Goal: Task Accomplishment & Management: Use online tool/utility

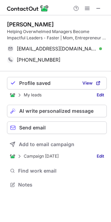
scroll to position [180, 111]
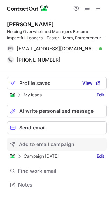
click at [33, 149] on button "Add to email campaign" at bounding box center [57, 144] width 100 height 13
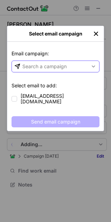
click at [27, 70] on div "Search a campaign" at bounding box center [44, 66] width 44 height 7
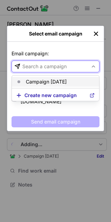
click at [28, 77] on article "Campaign [DATE]" at bounding box center [55, 82] width 87 height 10
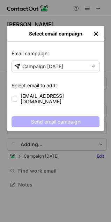
click at [18, 93] on label "marsdenwatson@gmail.com" at bounding box center [55, 99] width 88 height 12
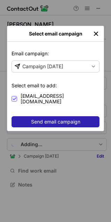
click at [25, 116] on button "Send email campaign" at bounding box center [55, 121] width 88 height 11
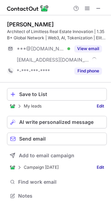
scroll to position [191, 111]
click at [41, 98] on button "Save to List" at bounding box center [57, 94] width 100 height 13
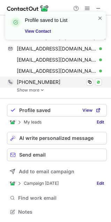
scroll to position [207, 106]
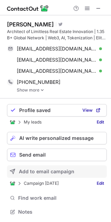
click at [49, 168] on button "Add to email campaign" at bounding box center [57, 171] width 100 height 13
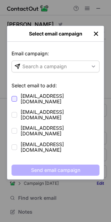
click at [17, 98] on div at bounding box center [14, 99] width 6 height 6
click at [13, 112] on div at bounding box center [14, 115] width 6 height 6
click at [13, 128] on div at bounding box center [14, 131] width 6 height 6
click at [13, 144] on div at bounding box center [14, 147] width 6 height 6
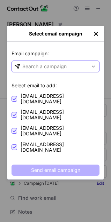
click at [38, 61] on div "Search a campaign" at bounding box center [50, 66] width 76 height 11
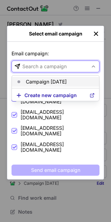
click at [37, 80] on p "Campaign [DATE]" at bounding box center [46, 82] width 41 height 6
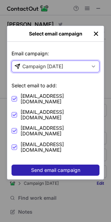
click at [43, 167] on span "Send email campaign" at bounding box center [55, 170] width 49 height 6
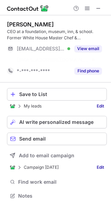
scroll to position [180, 111]
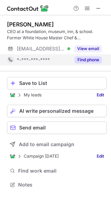
click at [85, 56] on button "Find phone" at bounding box center [88, 59] width 28 height 7
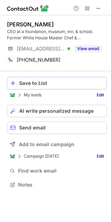
click at [48, 84] on div "Save to List" at bounding box center [61, 83] width 84 height 6
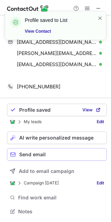
scroll to position [0, 0]
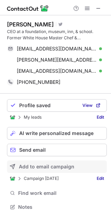
click at [54, 165] on span "Add to email campaign" at bounding box center [46, 167] width 55 height 6
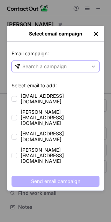
click at [30, 68] on div "Search a campaign" at bounding box center [44, 66] width 44 height 7
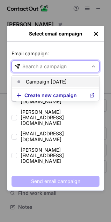
click at [32, 81] on p "Campaign [DATE]" at bounding box center [46, 82] width 41 height 6
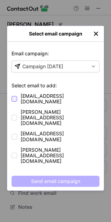
click at [14, 96] on div at bounding box center [14, 99] width 6 height 6
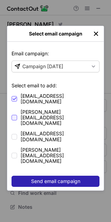
click at [14, 115] on div at bounding box center [14, 118] width 6 height 6
click at [13, 134] on div at bounding box center [14, 137] width 6 height 6
click at [14, 147] on label "martin@asf1776.org" at bounding box center [55, 155] width 88 height 17
click at [26, 176] on button "Send email campaign" at bounding box center [55, 181] width 88 height 11
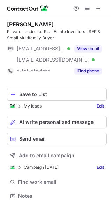
scroll to position [191, 111]
click at [34, 98] on button "Save to List" at bounding box center [57, 94] width 100 height 13
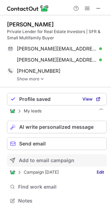
click at [48, 152] on div "Profile saved View My leads AI write personalized message Send email Add to ema…" at bounding box center [57, 149] width 100 height 124
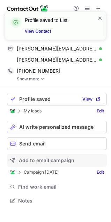
click at [47, 159] on span "Add to email campaign" at bounding box center [46, 161] width 55 height 6
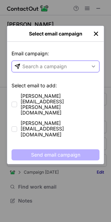
click at [29, 71] on div "Search a campaign" at bounding box center [50, 66] width 76 height 11
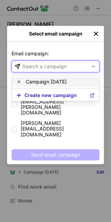
click at [28, 84] on p "Campaign [DATE]" at bounding box center [46, 82] width 41 height 6
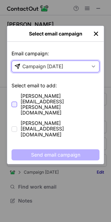
click at [16, 102] on div at bounding box center [14, 105] width 6 height 6
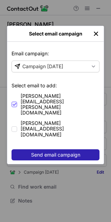
click at [15, 103] on div "levine.adam@rocketmail.com adam@levinecapital.com" at bounding box center [55, 115] width 88 height 45
click at [14, 120] on label "adam@levinecapital.com" at bounding box center [55, 128] width 88 height 17
click at [32, 149] on button "Send email campaign" at bounding box center [55, 154] width 88 height 11
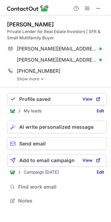
click at [42, 79] on img at bounding box center [42, 79] width 4 height 5
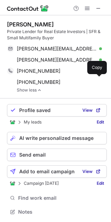
scroll to position [207, 106]
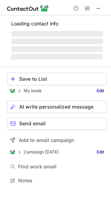
scroll to position [185, 111]
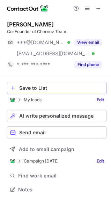
click at [40, 89] on div "Save to List" at bounding box center [61, 88] width 84 height 6
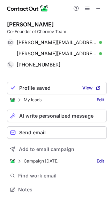
click at [50, 148] on span "Add to email campaign" at bounding box center [46, 150] width 55 height 6
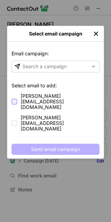
click at [15, 99] on div at bounding box center [14, 102] width 6 height 6
click at [15, 120] on div at bounding box center [14, 123] width 6 height 6
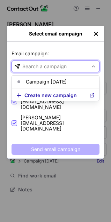
click at [36, 64] on div "Search a campaign" at bounding box center [44, 66] width 44 height 7
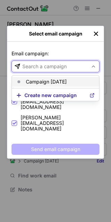
click at [35, 79] on article "Campaign [DATE]" at bounding box center [55, 82] width 87 height 10
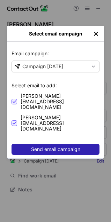
click at [38, 144] on button "Send email campaign" at bounding box center [55, 149] width 88 height 11
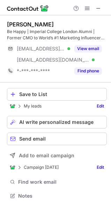
scroll to position [191, 111]
click at [41, 94] on div "Save to List" at bounding box center [61, 95] width 84 height 6
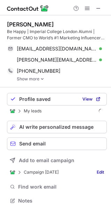
scroll to position [196, 111]
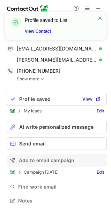
click at [50, 160] on span "Add to email campaign" at bounding box center [46, 161] width 55 height 6
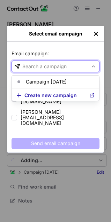
click at [48, 71] on div "Search a campaign" at bounding box center [50, 66] width 76 height 11
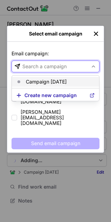
click at [44, 81] on p "Campaign [DATE]" at bounding box center [46, 82] width 41 height 6
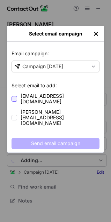
click at [17, 96] on div at bounding box center [14, 99] width 6 height 6
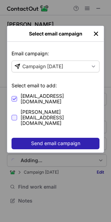
click at [11, 115] on div at bounding box center [14, 118] width 6 height 6
click at [17, 109] on label "brian@marketingreal.estate" at bounding box center [55, 117] width 88 height 17
click at [16, 115] on div at bounding box center [14, 118] width 6 height 6
click at [29, 138] on button "Send email campaign" at bounding box center [55, 143] width 88 height 11
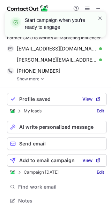
click at [42, 78] on img at bounding box center [42, 79] width 4 height 5
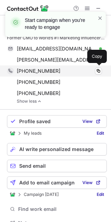
scroll to position [218, 106]
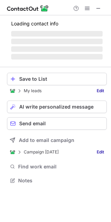
scroll to position [180, 111]
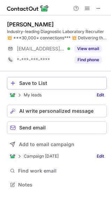
click at [27, 86] on button "Save to List" at bounding box center [57, 83] width 100 height 13
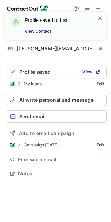
scroll to position [169, 111]
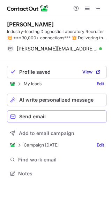
click at [35, 115] on span "Send email" at bounding box center [32, 117] width 26 height 6
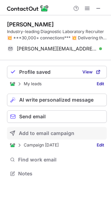
click at [32, 132] on span "Add to email campaign" at bounding box center [46, 134] width 55 height 6
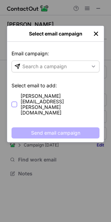
click at [17, 96] on label "steve.dooling@vanguardhcstaffing.com" at bounding box center [55, 104] width 88 height 22
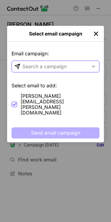
click at [34, 65] on div "Search a campaign" at bounding box center [44, 66] width 44 height 7
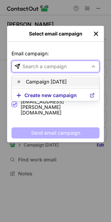
click at [36, 80] on p "Campaign [DATE]" at bounding box center [46, 82] width 41 height 6
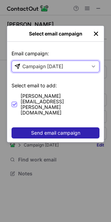
click at [36, 127] on button "Send email campaign" at bounding box center [55, 132] width 88 height 11
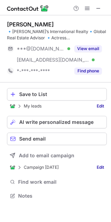
scroll to position [191, 111]
click at [36, 92] on div "Save to List" at bounding box center [61, 95] width 84 height 6
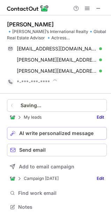
scroll to position [202, 111]
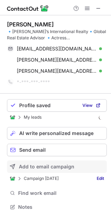
click at [49, 165] on span "Add to email campaign" at bounding box center [46, 167] width 55 height 6
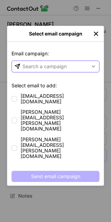
scroll to position [191, 111]
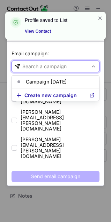
click at [22, 69] on div "Search a campaign" at bounding box center [44, 66] width 44 height 7
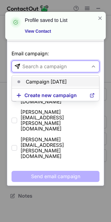
click at [23, 82] on article "Campaign [DATE]" at bounding box center [55, 82] width 87 height 10
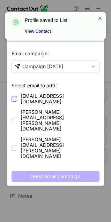
click at [16, 96] on div at bounding box center [14, 99] width 6 height 6
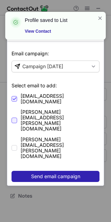
click at [16, 118] on div at bounding box center [14, 121] width 6 height 6
click at [15, 145] on div at bounding box center [14, 148] width 6 height 6
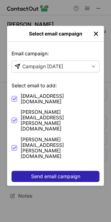
click at [29, 171] on button "Send email campaign" at bounding box center [55, 176] width 88 height 11
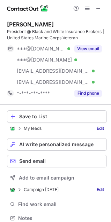
scroll to position [213, 106]
click at [40, 117] on div "Save to List" at bounding box center [61, 117] width 84 height 6
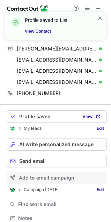
click at [54, 175] on span "Add to email campaign" at bounding box center [46, 178] width 55 height 6
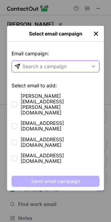
click at [23, 66] on div "Search a campaign" at bounding box center [44, 66] width 44 height 7
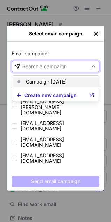
click at [30, 81] on p "Campaign [DATE]" at bounding box center [46, 82] width 41 height 6
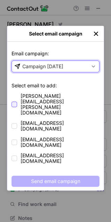
click at [13, 102] on div at bounding box center [14, 105] width 6 height 6
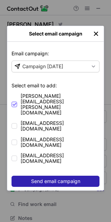
click at [13, 120] on label "acostamichellee@comcast.net" at bounding box center [55, 126] width 88 height 12
click at [15, 140] on div at bounding box center [14, 143] width 6 height 6
click at [14, 156] on div at bounding box center [14, 159] width 6 height 6
click at [29, 176] on button "Send email campaign" at bounding box center [55, 181] width 88 height 11
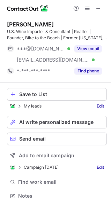
scroll to position [191, 111]
click at [35, 97] on div "Save to List" at bounding box center [61, 95] width 84 height 6
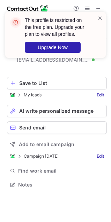
scroll to position [180, 111]
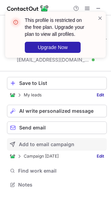
click at [44, 147] on span "Add to email campaign" at bounding box center [46, 145] width 55 height 6
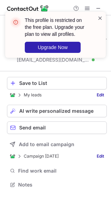
click at [100, 18] on span at bounding box center [100, 18] width 6 height 7
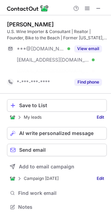
scroll to position [191, 111]
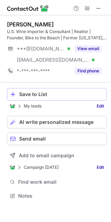
click at [51, 97] on div "Save to List" at bounding box center [61, 95] width 84 height 6
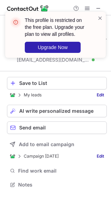
scroll to position [180, 111]
click at [98, 20] on span at bounding box center [100, 18] width 6 height 7
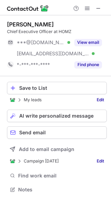
scroll to position [185, 111]
click at [25, 92] on button "Save to List" at bounding box center [57, 88] width 100 height 13
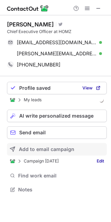
click at [51, 146] on button "Add to email campaign" at bounding box center [57, 149] width 100 height 13
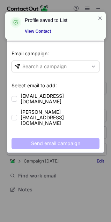
click at [22, 58] on p "Email campaign:" at bounding box center [55, 55] width 88 height 10
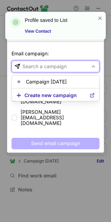
click at [29, 71] on div "Search a campaign" at bounding box center [50, 66] width 76 height 11
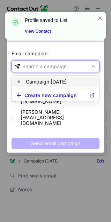
click at [31, 79] on p "Campaign [DATE]" at bounding box center [46, 82] width 41 height 6
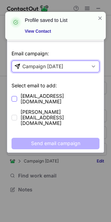
click at [25, 95] on span "[EMAIL_ADDRESS][DOMAIN_NAME]" at bounding box center [60, 98] width 79 height 11
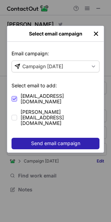
click at [15, 97] on span at bounding box center [14, 99] width 6 height 6
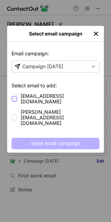
click at [15, 97] on div at bounding box center [14, 99] width 6 height 6
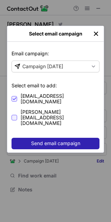
click at [15, 115] on div at bounding box center [14, 118] width 6 height 6
click at [26, 138] on button "Send email campaign" at bounding box center [55, 143] width 88 height 11
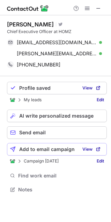
click at [37, 150] on span "Add to email campaign" at bounding box center [46, 150] width 55 height 6
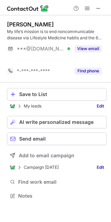
scroll to position [180, 111]
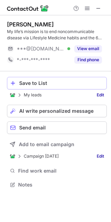
click at [41, 87] on button "Save to List" at bounding box center [57, 83] width 100 height 13
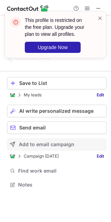
click at [43, 141] on button "Add to email campaign" at bounding box center [57, 144] width 100 height 13
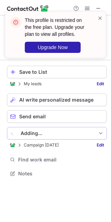
scroll to position [169, 111]
